Goal: Information Seeking & Learning: Learn about a topic

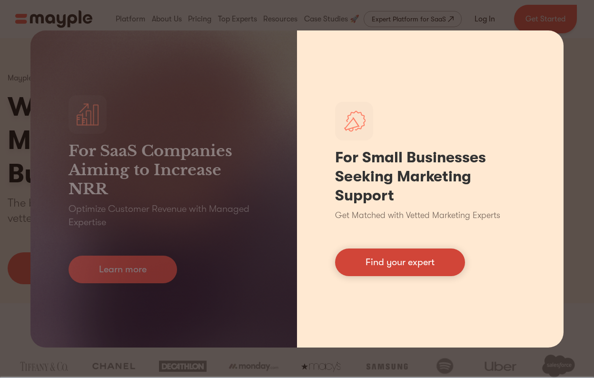
click at [378, 265] on link "Find your expert" at bounding box center [400, 262] width 130 height 28
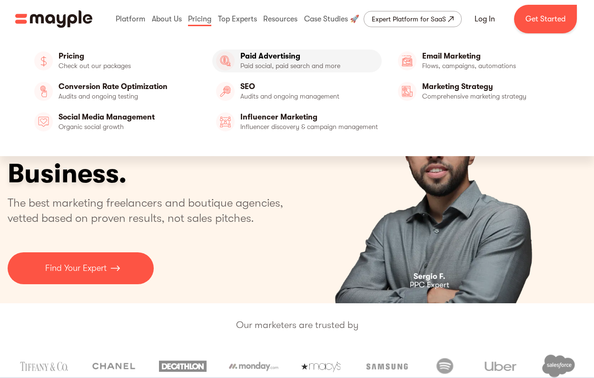
click at [338, 65] on link "Paid Advertising" at bounding box center [296, 61] width 169 height 23
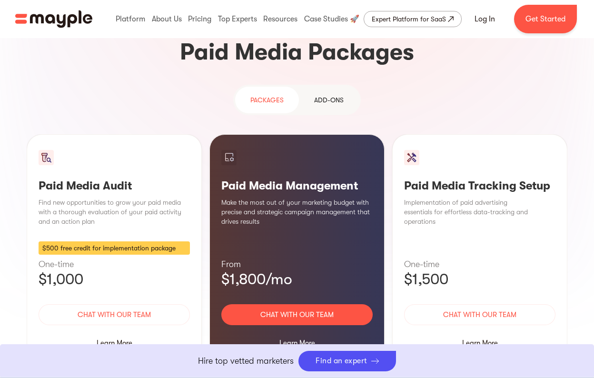
scroll to position [843, 0]
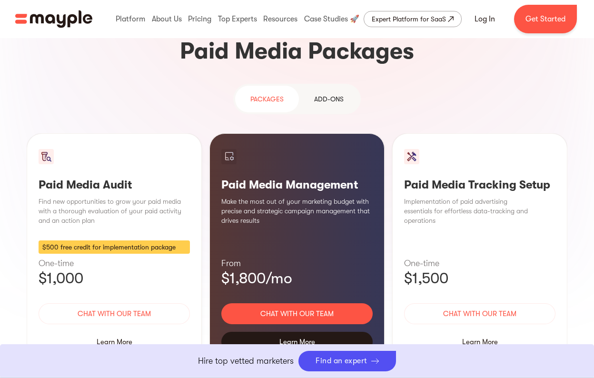
click at [282, 332] on div "Learn More" at bounding box center [296, 342] width 151 height 20
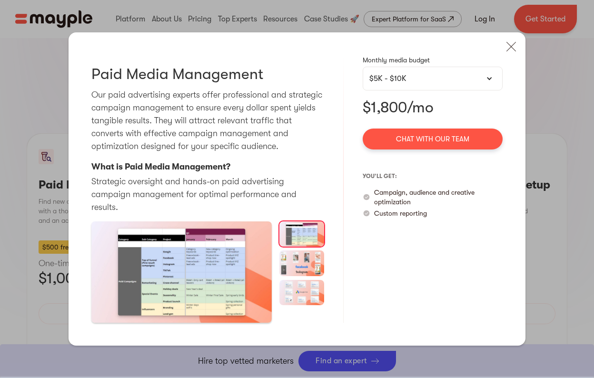
scroll to position [15, 0]
click at [428, 73] on div "$5K - $10K" at bounding box center [432, 78] width 127 height 11
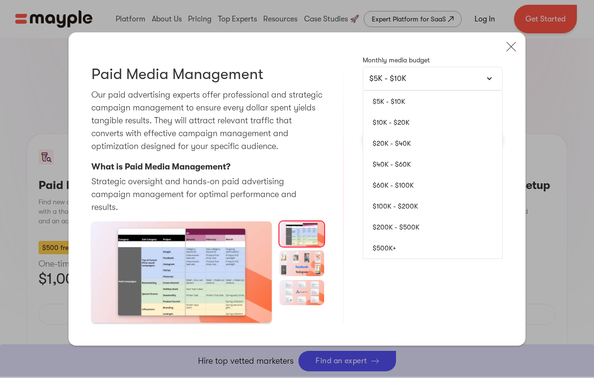
scroll to position [843, 0]
click at [345, 50] on div "Paid Media Management Our paid advertising experts offer professional and strat…" at bounding box center [297, 188] width 457 height 313
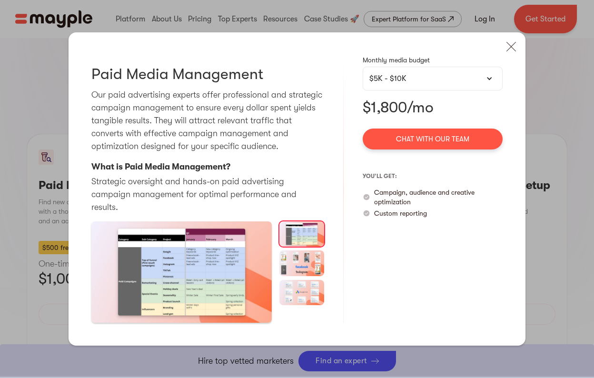
scroll to position [24, 0]
click at [404, 67] on div "$5K - $10K" at bounding box center [433, 79] width 140 height 24
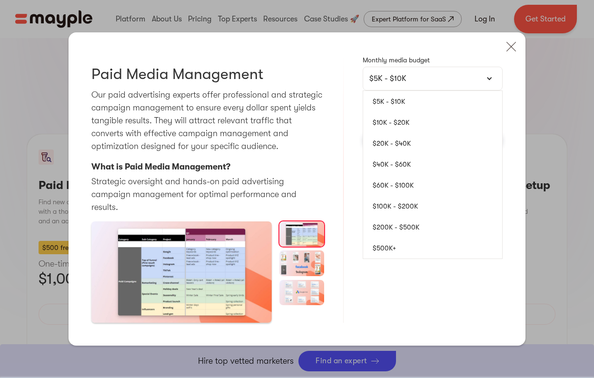
click at [381, 175] on link "$60K - $100K" at bounding box center [432, 185] width 139 height 21
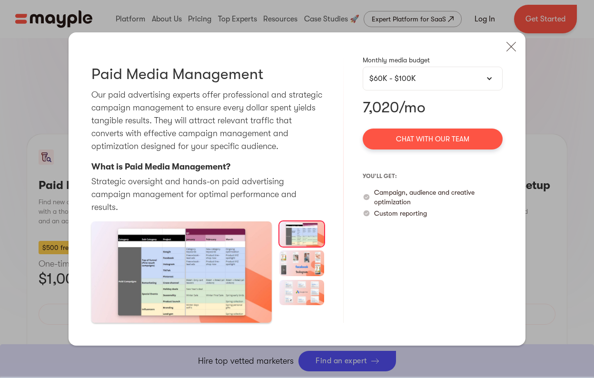
click at [420, 67] on div "$60K - $100K" at bounding box center [433, 79] width 140 height 24
click at [410, 73] on div "$60K - $100K" at bounding box center [432, 78] width 127 height 11
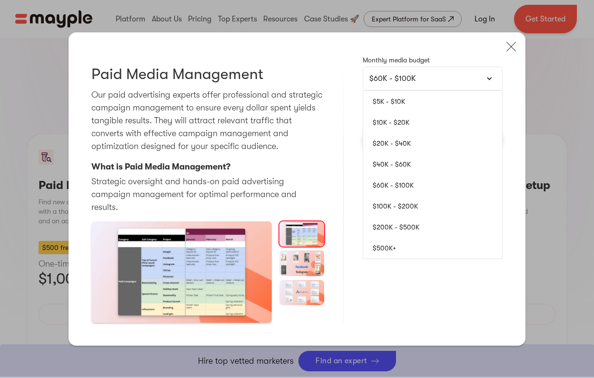
click at [392, 91] on link "$5K - $10K" at bounding box center [432, 101] width 139 height 21
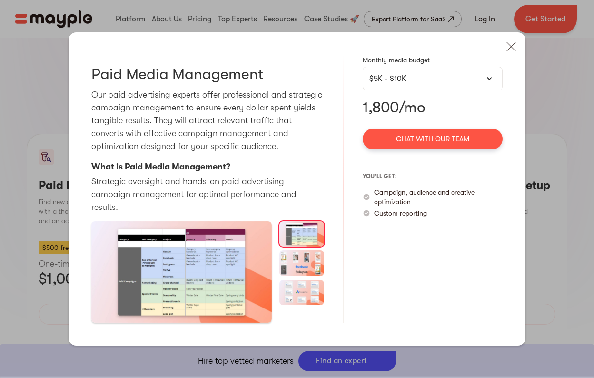
scroll to position [40, 0]
click at [291, 250] on img at bounding box center [301, 262] width 45 height 25
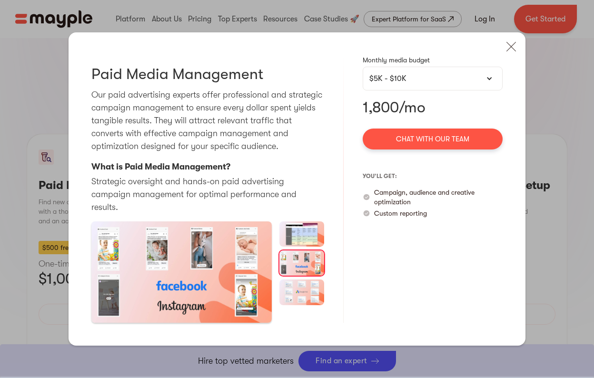
click at [301, 279] on img at bounding box center [301, 291] width 45 height 25
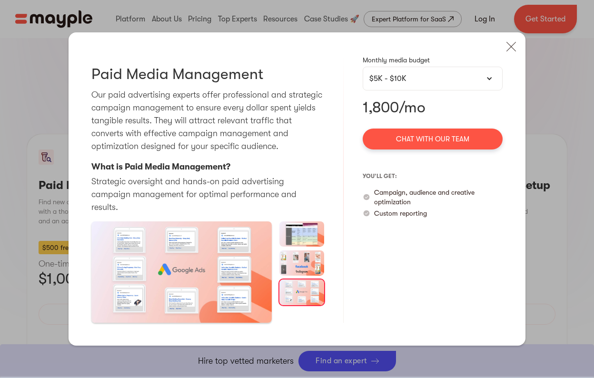
click at [313, 221] on img at bounding box center [301, 233] width 45 height 25
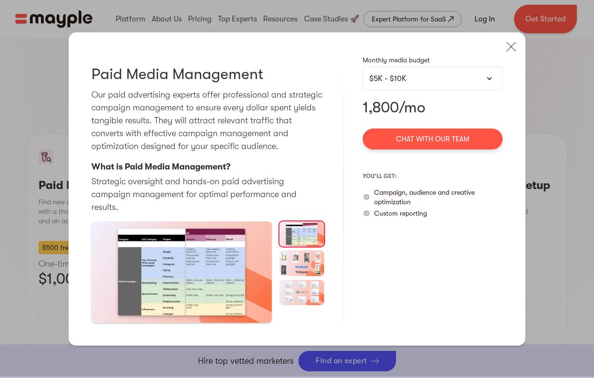
click at [299, 250] on img at bounding box center [301, 262] width 45 height 25
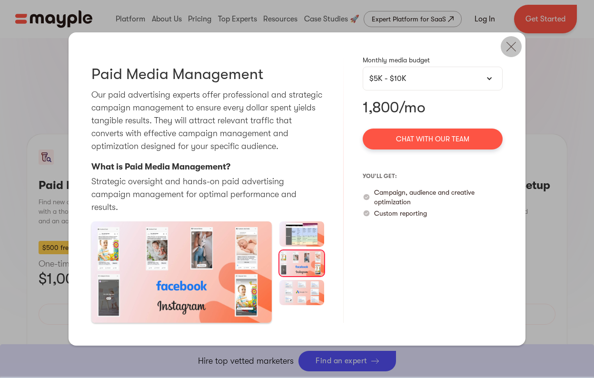
scroll to position [0, 0]
click at [511, 36] on img at bounding box center [511, 46] width 21 height 21
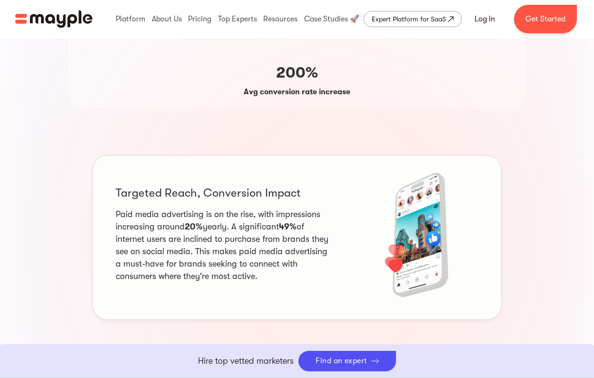
scroll to position [340, 0]
